Goal: Transaction & Acquisition: Subscribe to service/newsletter

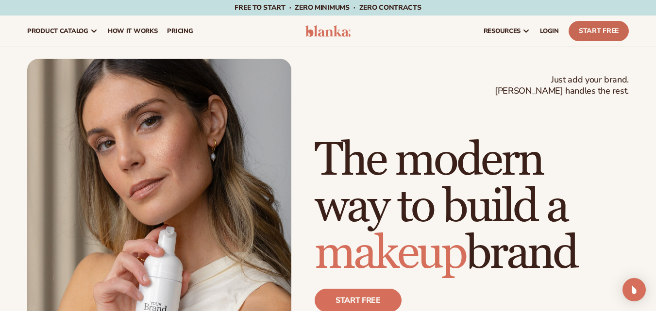
click at [597, 35] on link "Start Free" at bounding box center [599, 31] width 60 height 20
click at [185, 30] on span "pricing" at bounding box center [180, 31] width 26 height 8
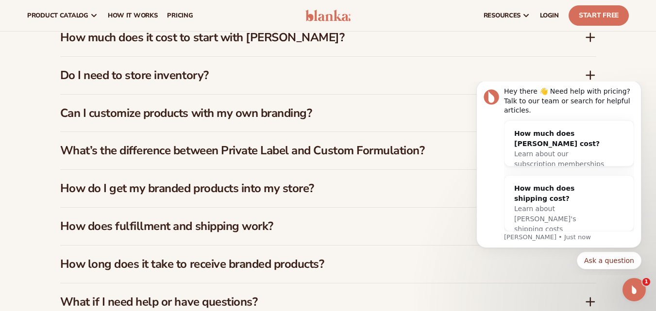
scroll to position [1359, 0]
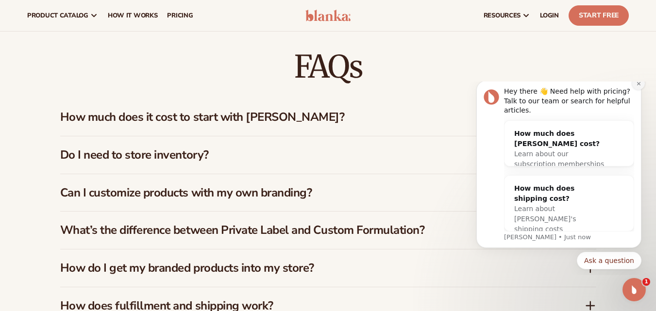
click at [635, 90] on button "Dismiss notification" at bounding box center [638, 83] width 13 height 13
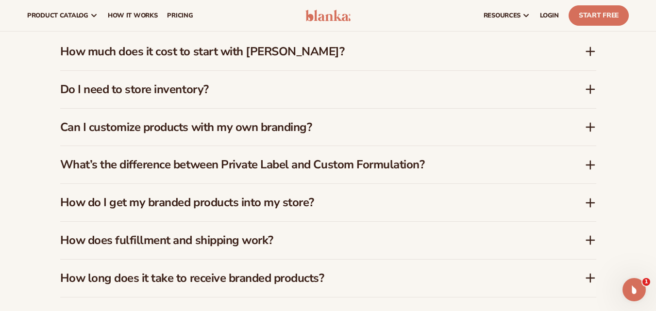
scroll to position [1408, 0]
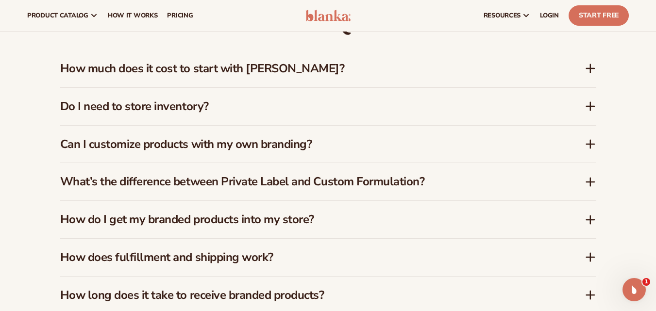
click at [588, 144] on icon at bounding box center [591, 144] width 8 height 0
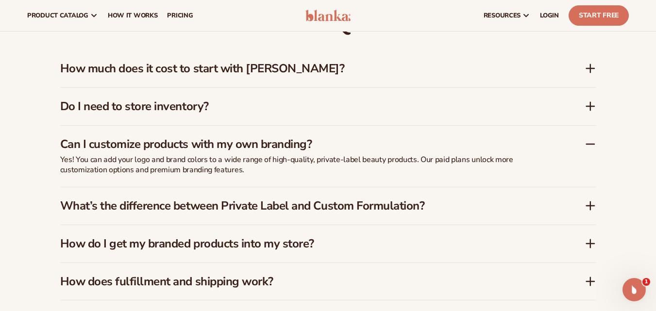
click at [589, 101] on icon at bounding box center [591, 107] width 12 height 12
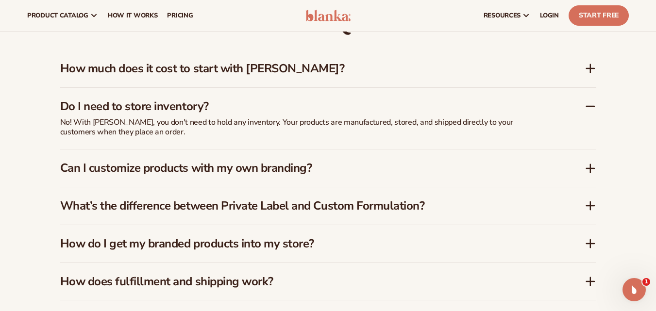
click at [589, 63] on icon at bounding box center [591, 69] width 12 height 12
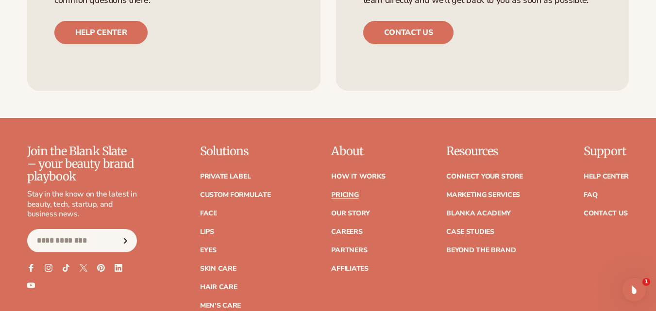
scroll to position [2142, 0]
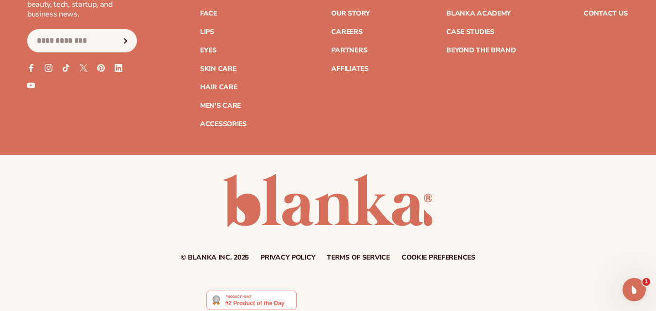
drag, startPoint x: 250, startPoint y: 249, endPoint x: 201, endPoint y: 249, distance: 48.6
click at [201, 254] on div "© Blanka Inc. 2025 Privacy policy Terms of service Contact information Cookie p…" at bounding box center [328, 257] width 602 height 7
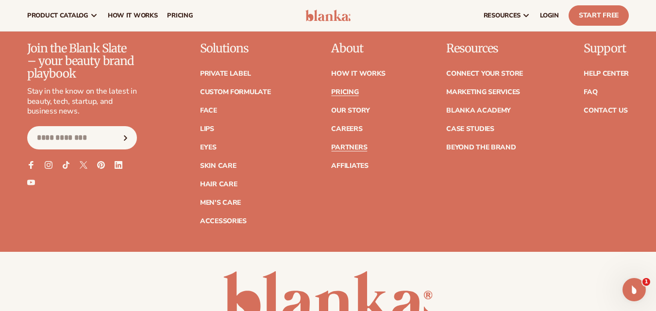
scroll to position [1997, 0]
